Goal: Navigation & Orientation: Find specific page/section

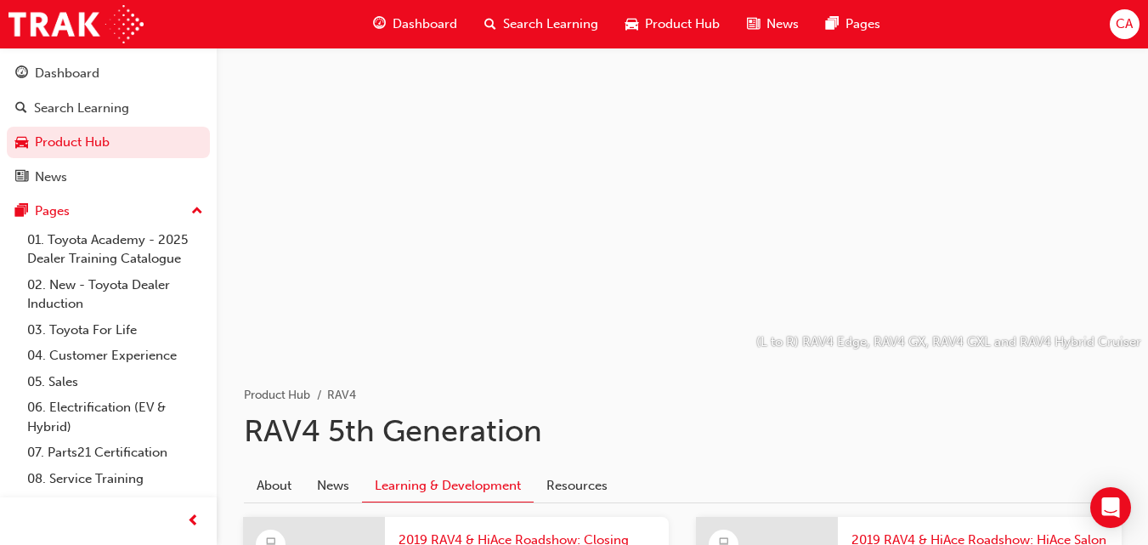
scroll to position [354, 0]
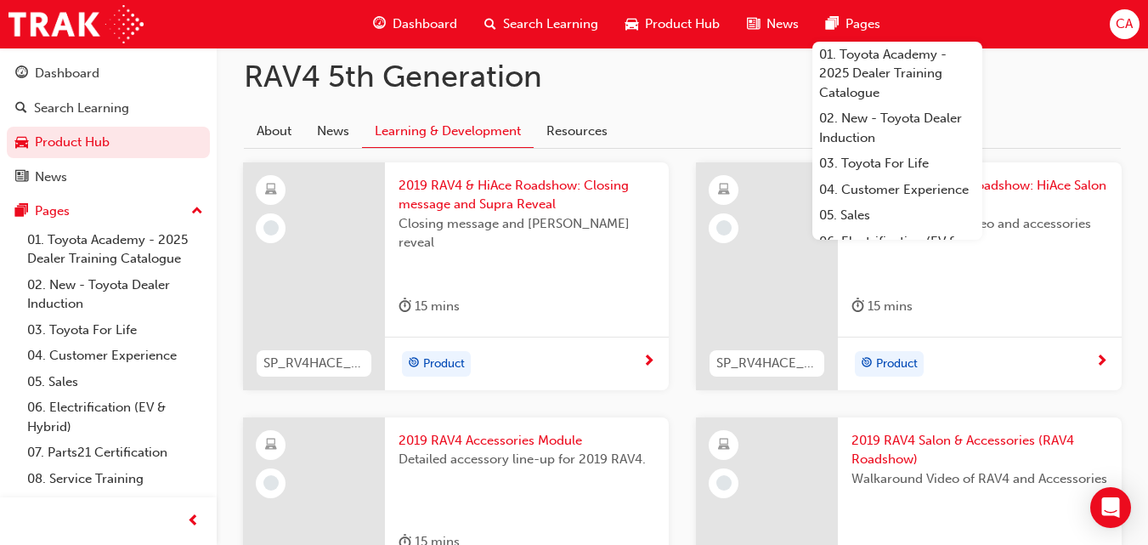
click at [968, 28] on div "Dashboard Search Learning Product Hub News Pages 01. Toyota Academy - 2025 Deal…" at bounding box center [574, 24] width 1148 height 48
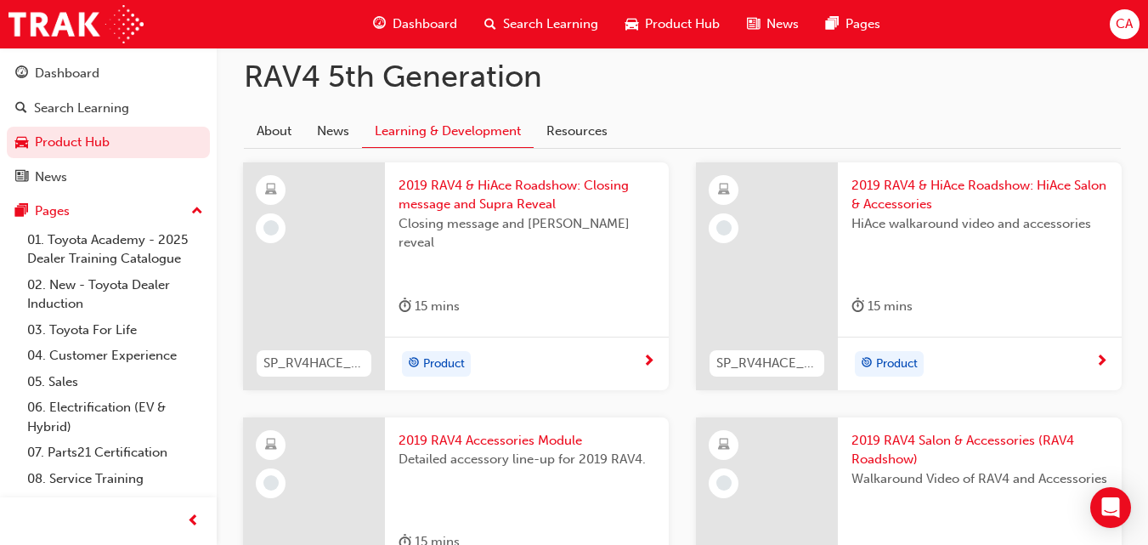
click at [676, 20] on span "Product Hub" at bounding box center [682, 24] width 75 height 20
